Goal: Check status: Check status

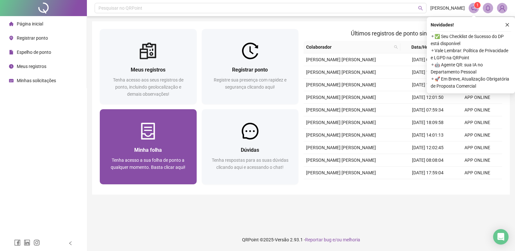
click at [133, 162] on span "Tenha acesso a sua folha de ponto a qualquer momento. Basta clicar aqui!" at bounding box center [148, 163] width 75 height 12
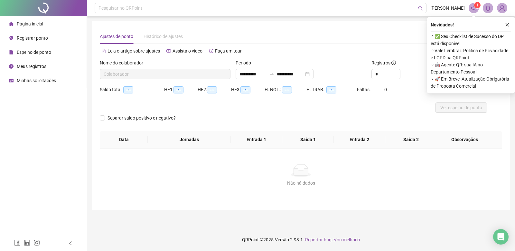
type input "**********"
click at [509, 20] on div "Novidades ! ⚬ ✅ Seu Checklist de Sucesso do DP está disponível ⚬ Vale Lembrar: …" at bounding box center [471, 55] width 88 height 76
click at [510, 24] on button "button" at bounding box center [507, 25] width 8 height 8
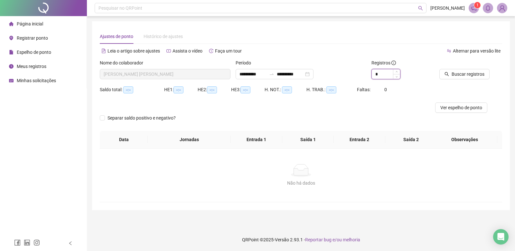
click at [382, 74] on input "*" at bounding box center [386, 74] width 28 height 10
type input "*"
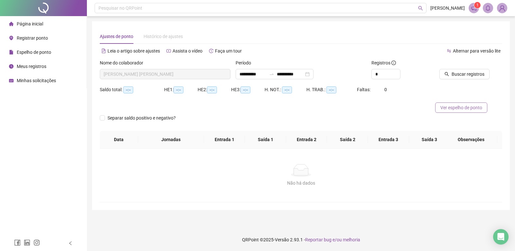
click at [447, 107] on span "Ver espelho de ponto" at bounding box center [461, 107] width 42 height 7
click at [468, 72] on span "Buscar registros" at bounding box center [467, 73] width 33 height 7
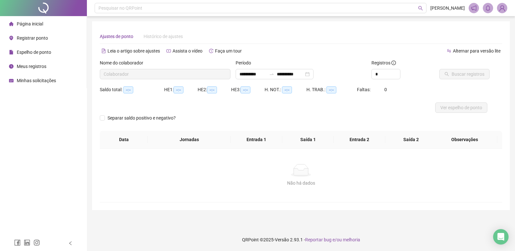
type input "**********"
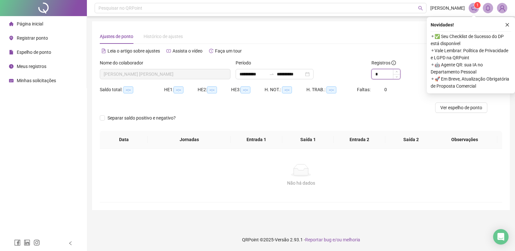
click at [384, 74] on input "*" at bounding box center [386, 74] width 28 height 10
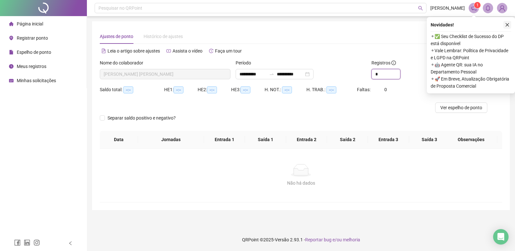
type input "*"
click at [504, 26] on button "button" at bounding box center [507, 25] width 8 height 8
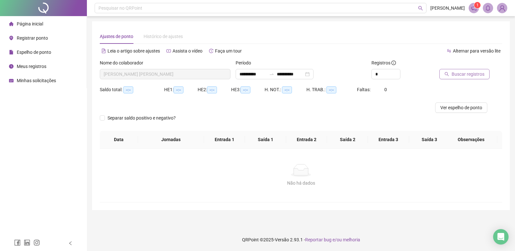
click at [470, 71] on span "Buscar registros" at bounding box center [467, 73] width 33 height 7
